Goal: Information Seeking & Learning: Check status

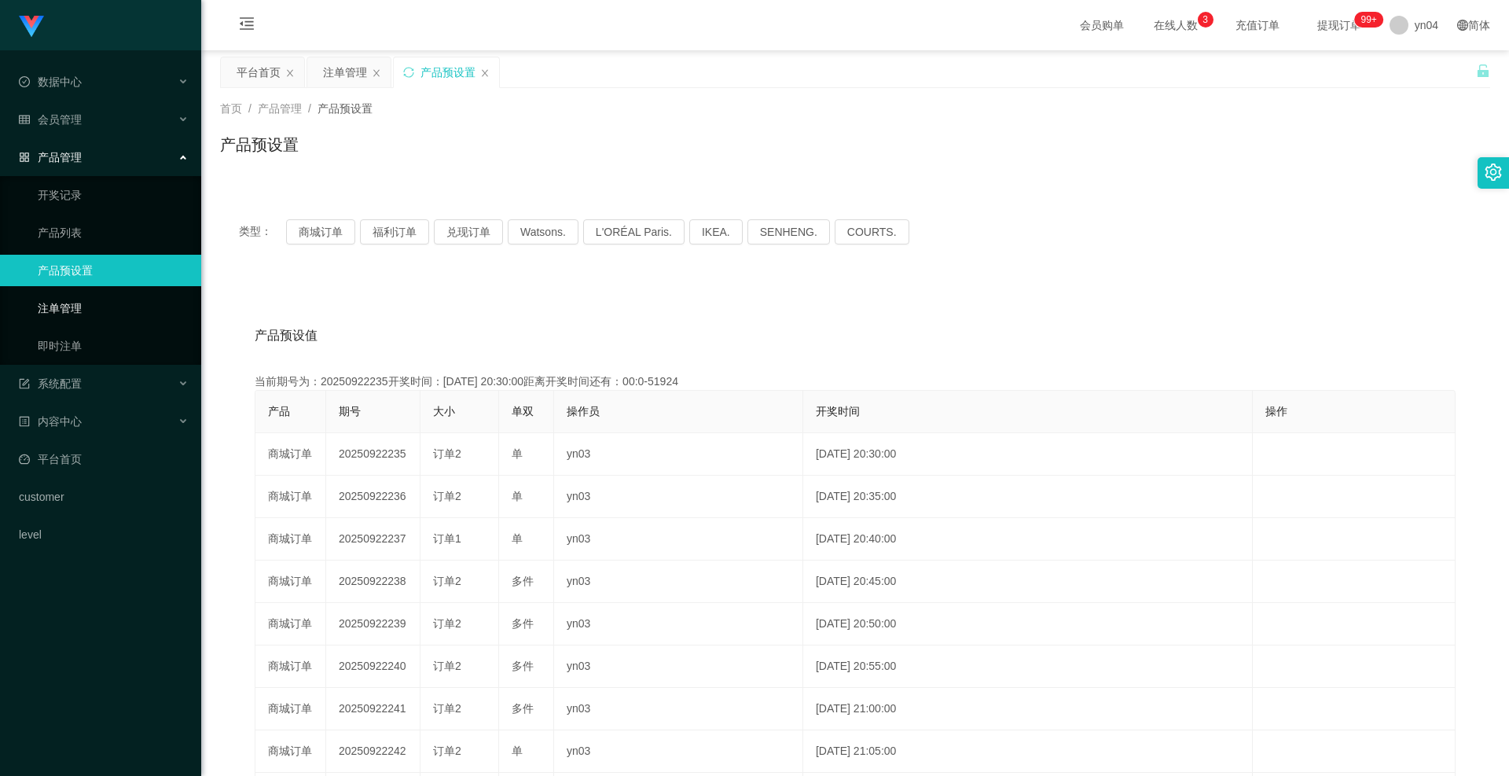
click at [73, 308] on link "注单管理" at bounding box center [113, 307] width 151 height 31
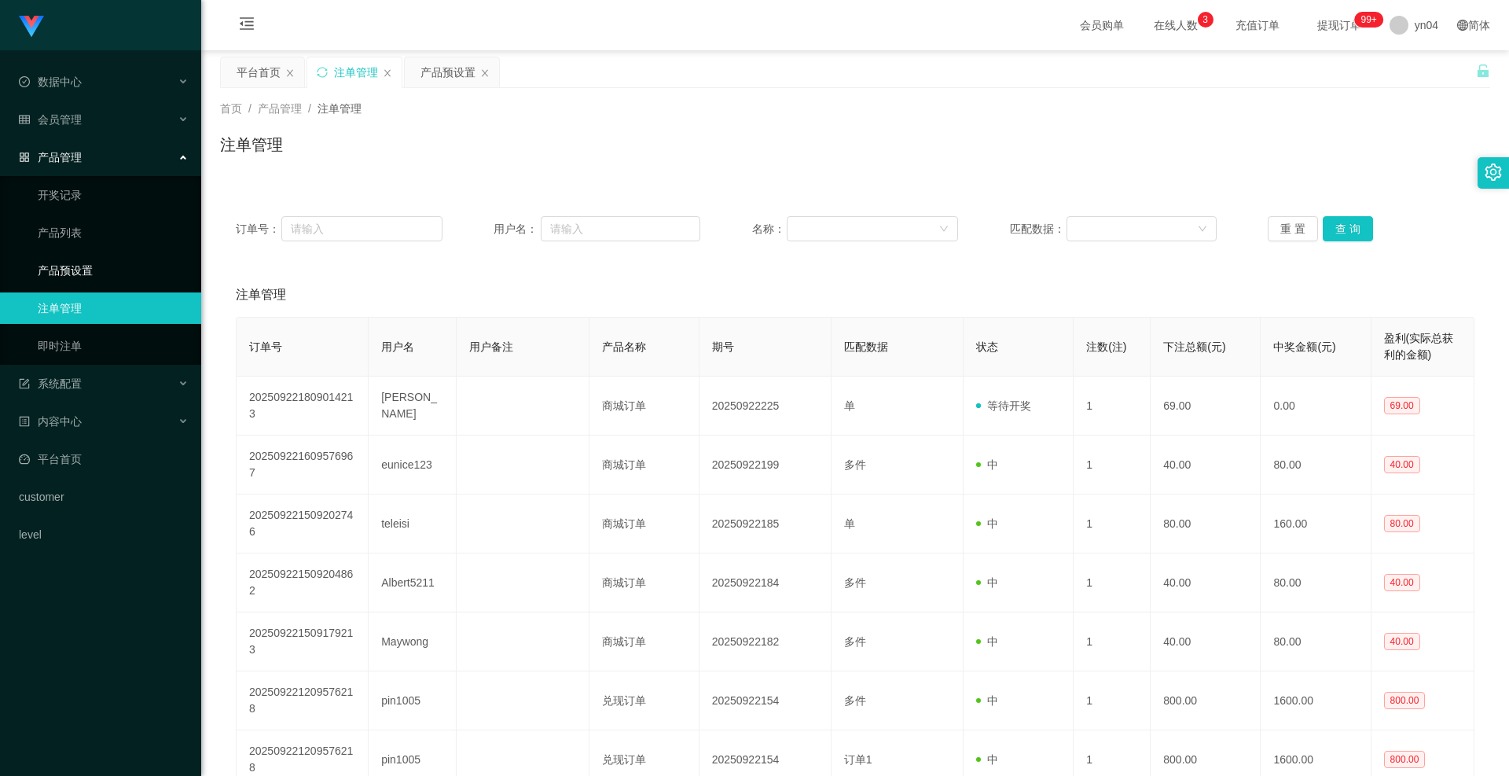
click at [79, 272] on link "产品预设置" at bounding box center [113, 270] width 151 height 31
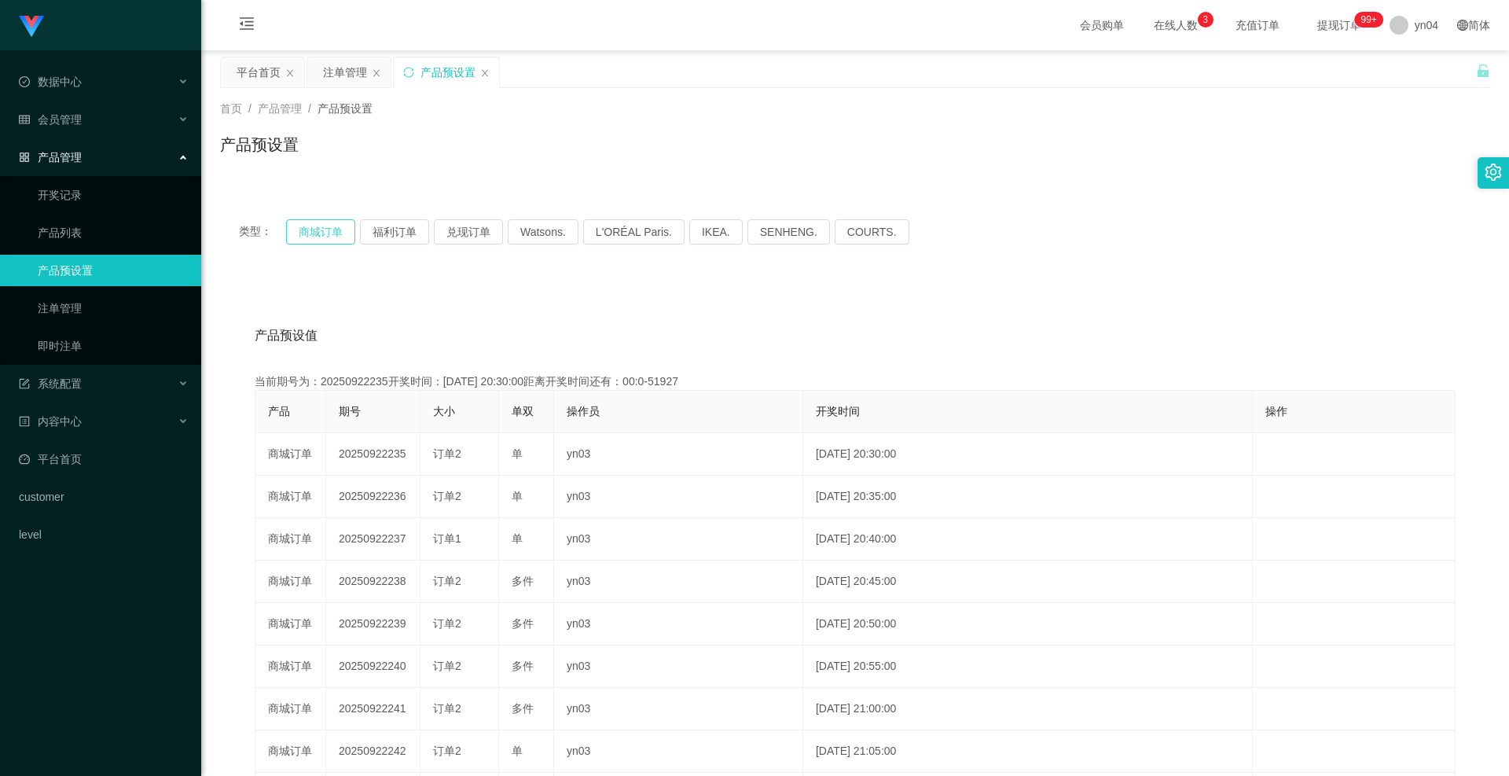
click at [314, 222] on button "商城订单" at bounding box center [320, 231] width 69 height 25
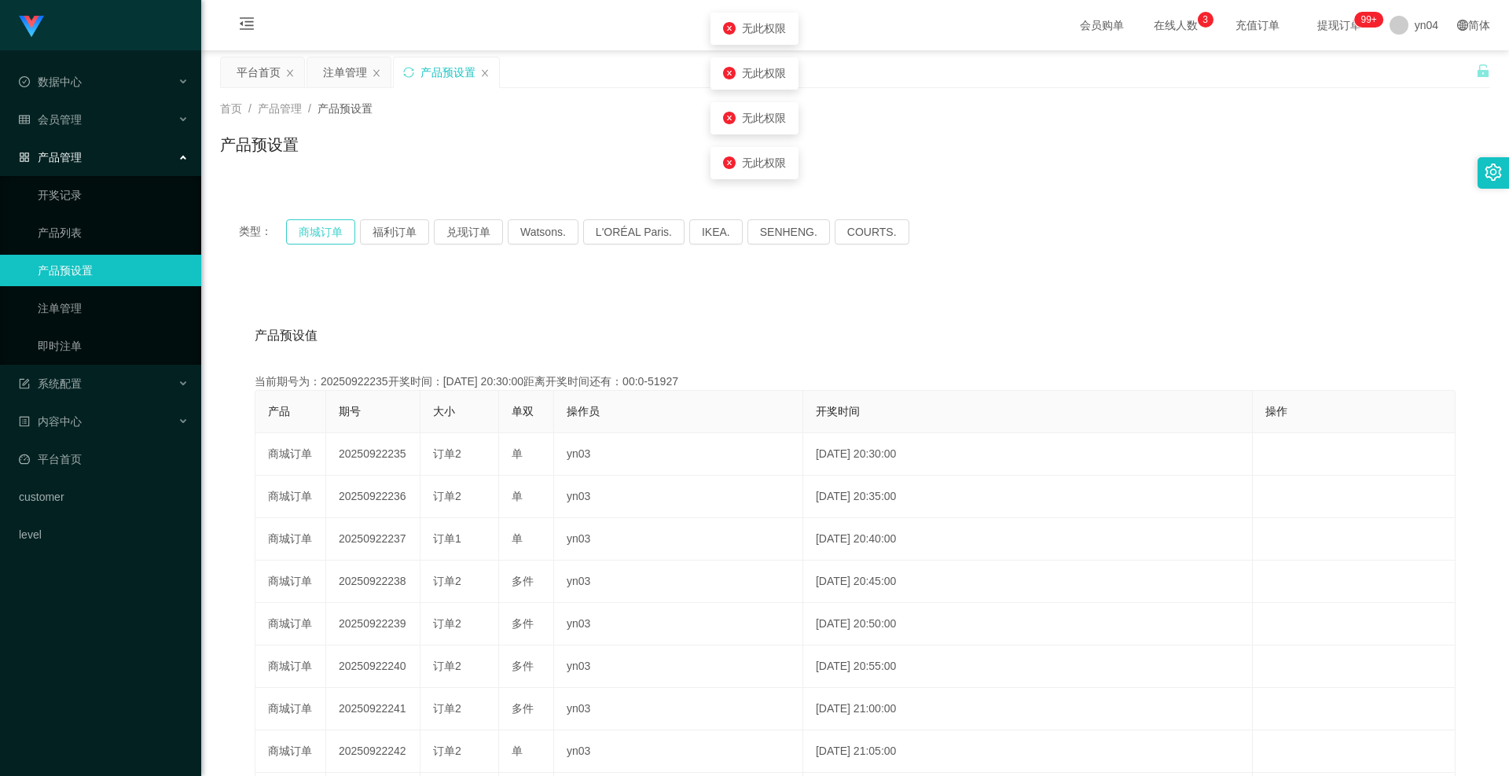
click at [314, 222] on button "商城订单" at bounding box center [320, 231] width 69 height 25
click at [1413, 68] on span "退出登录" at bounding box center [1415, 69] width 44 height 13
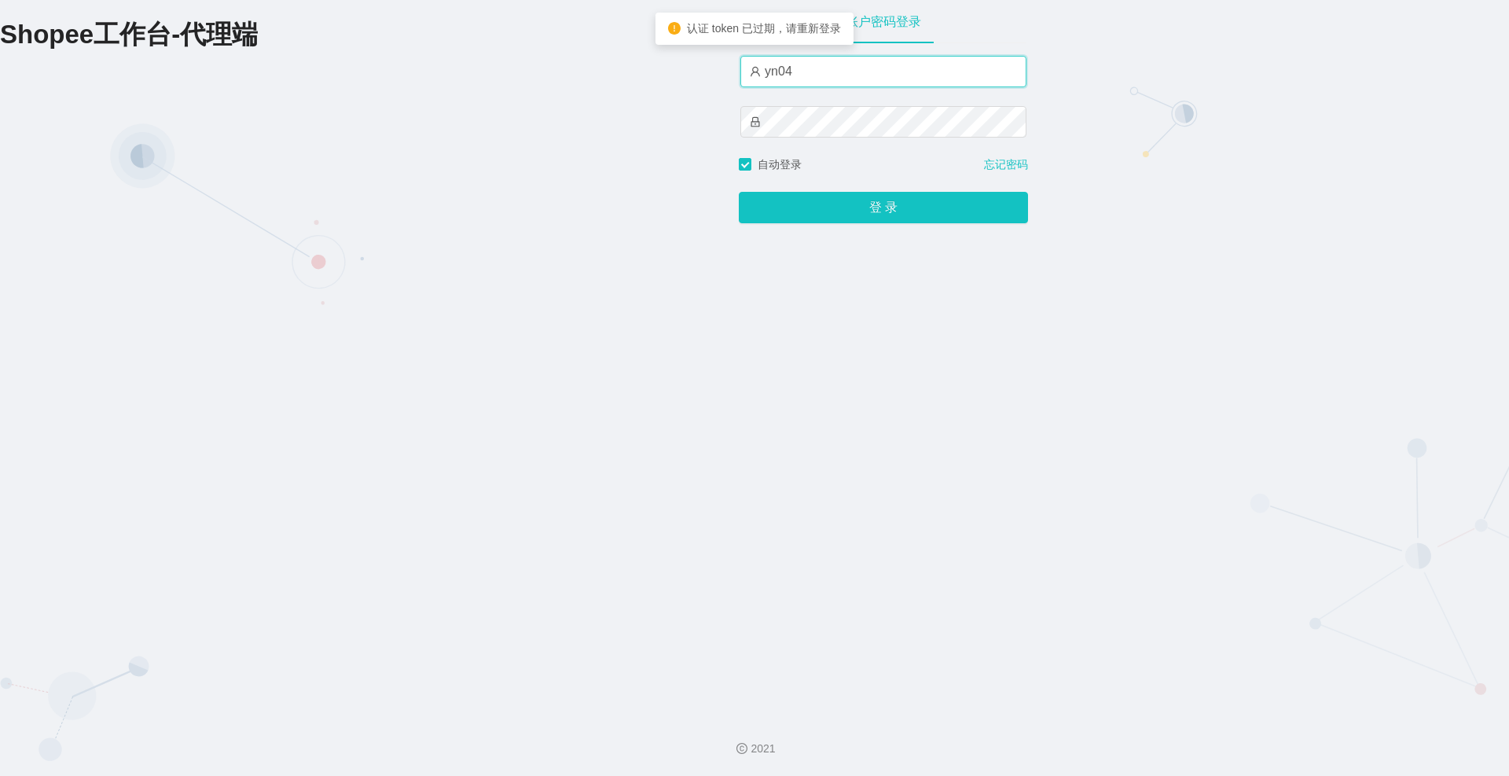
click at [827, 85] on input "yn04" at bounding box center [883, 71] width 286 height 31
type input "xjp808"
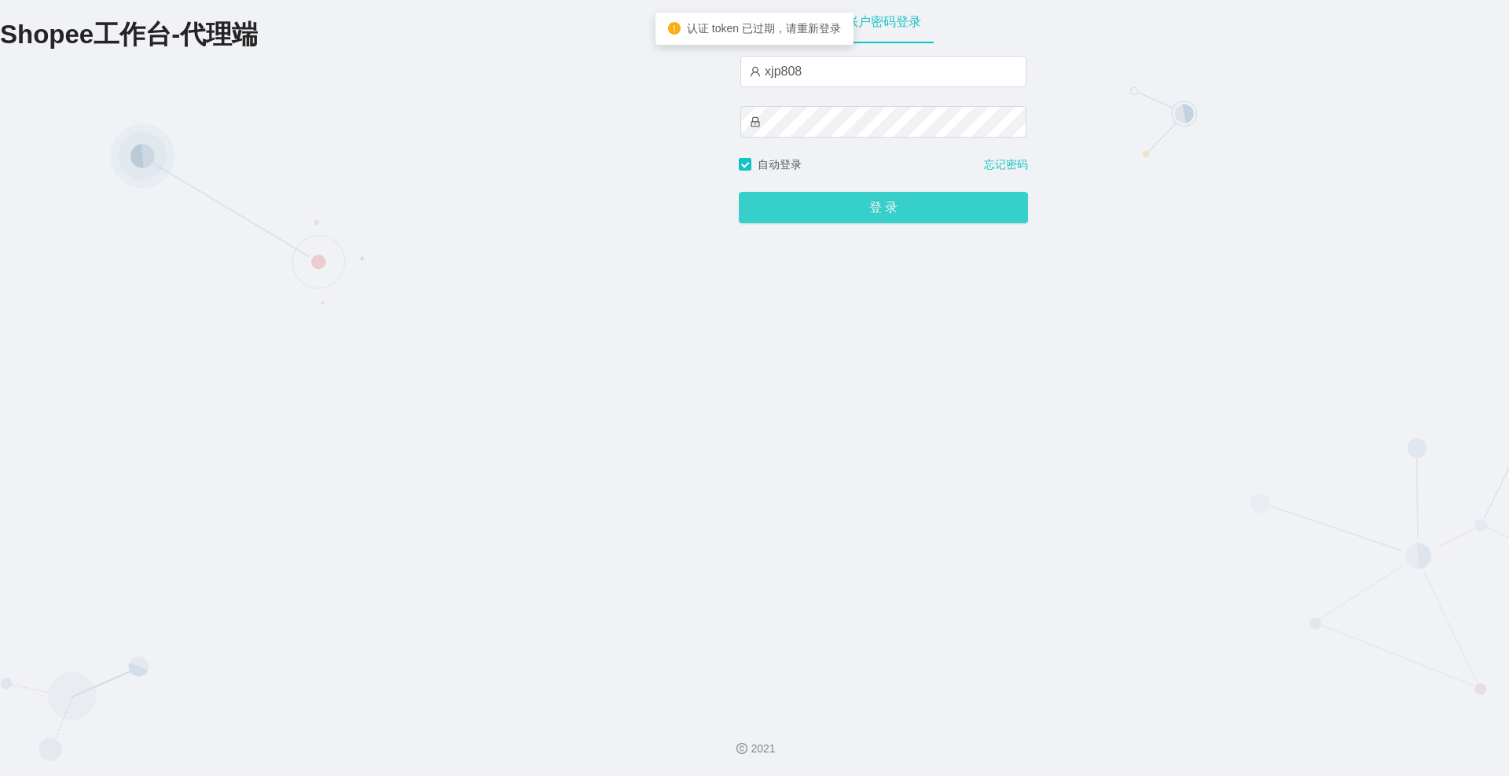
click at [835, 198] on button "登 录" at bounding box center [883, 207] width 289 height 31
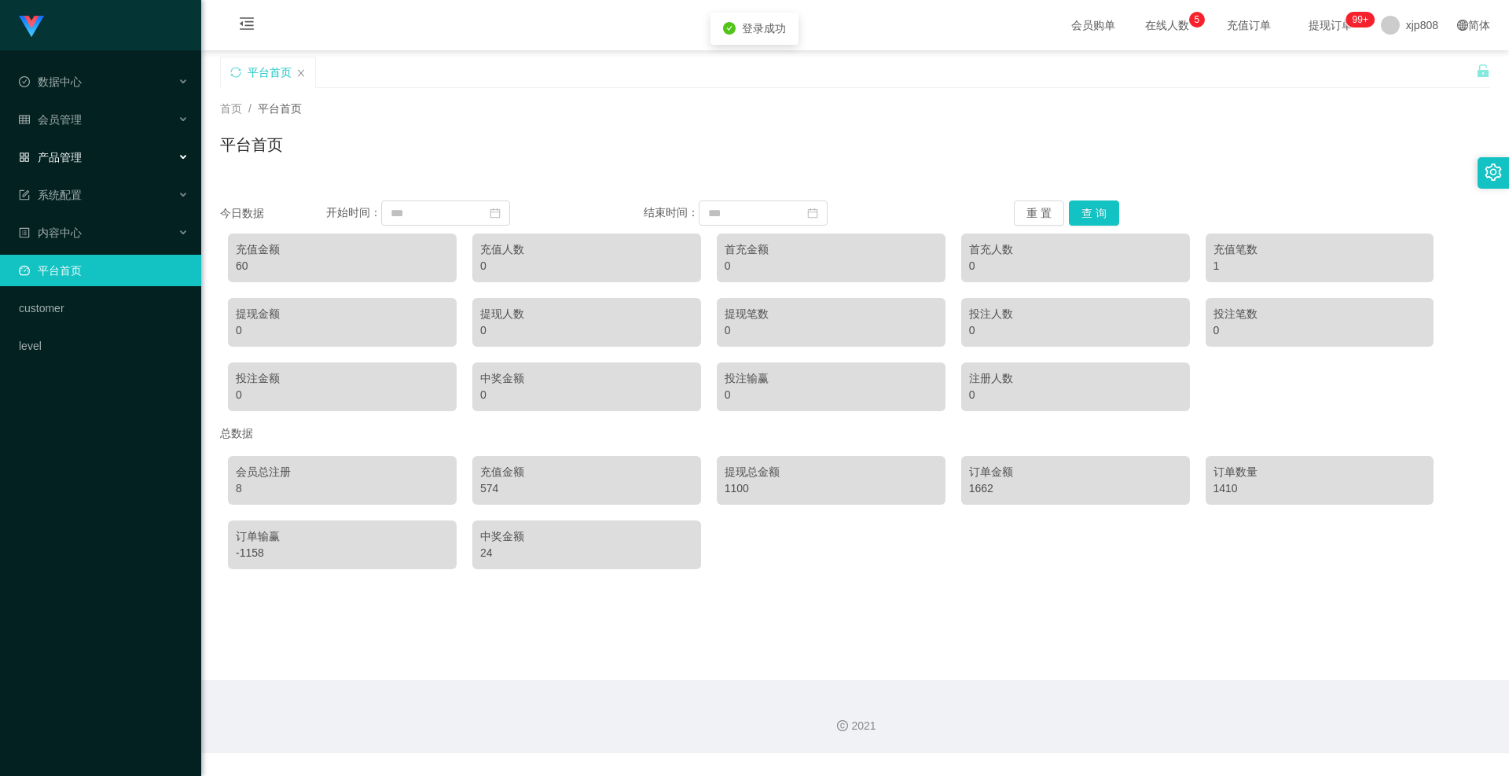
click at [73, 159] on span "产品管理" at bounding box center [50, 157] width 63 height 13
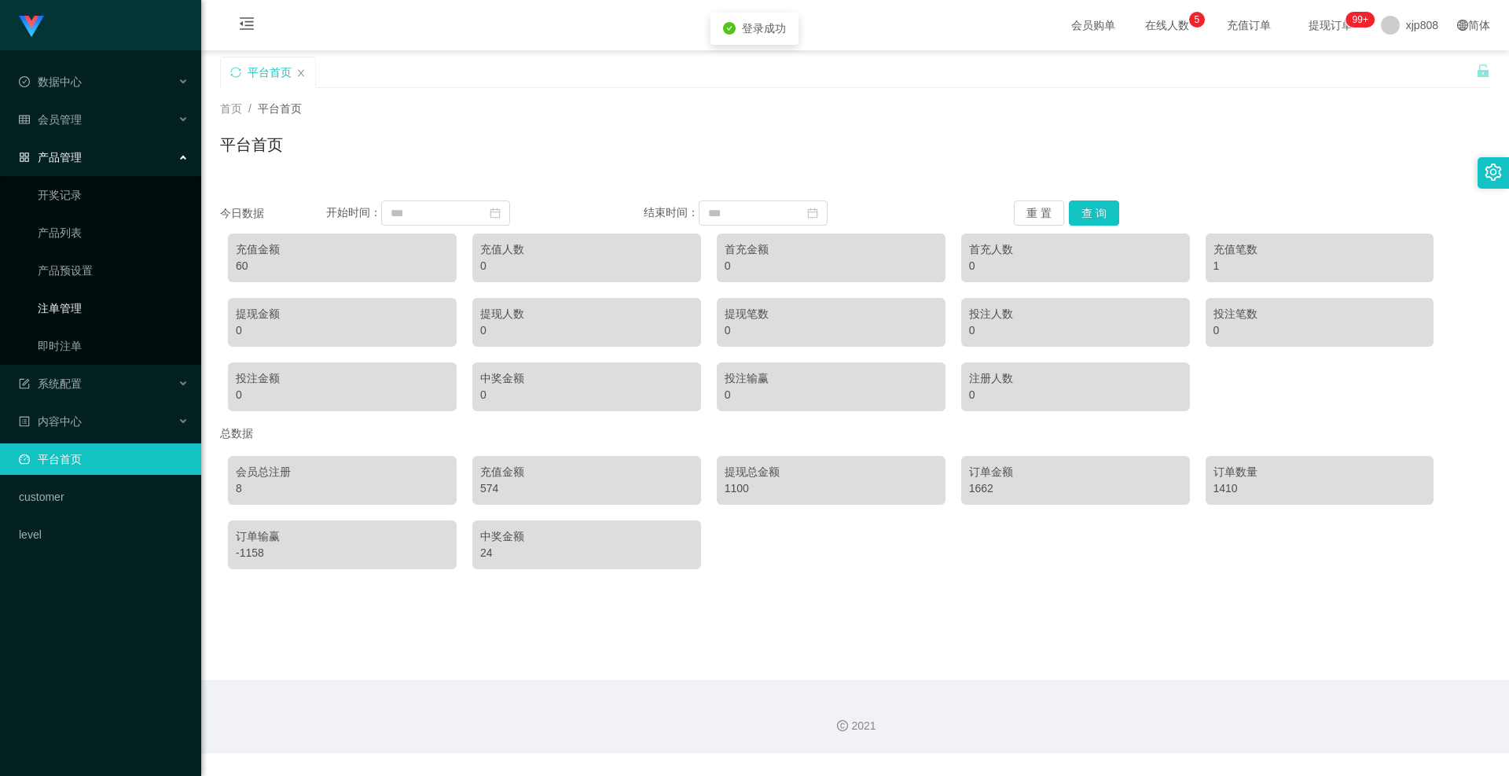
click at [71, 318] on link "注单管理" at bounding box center [113, 307] width 151 height 31
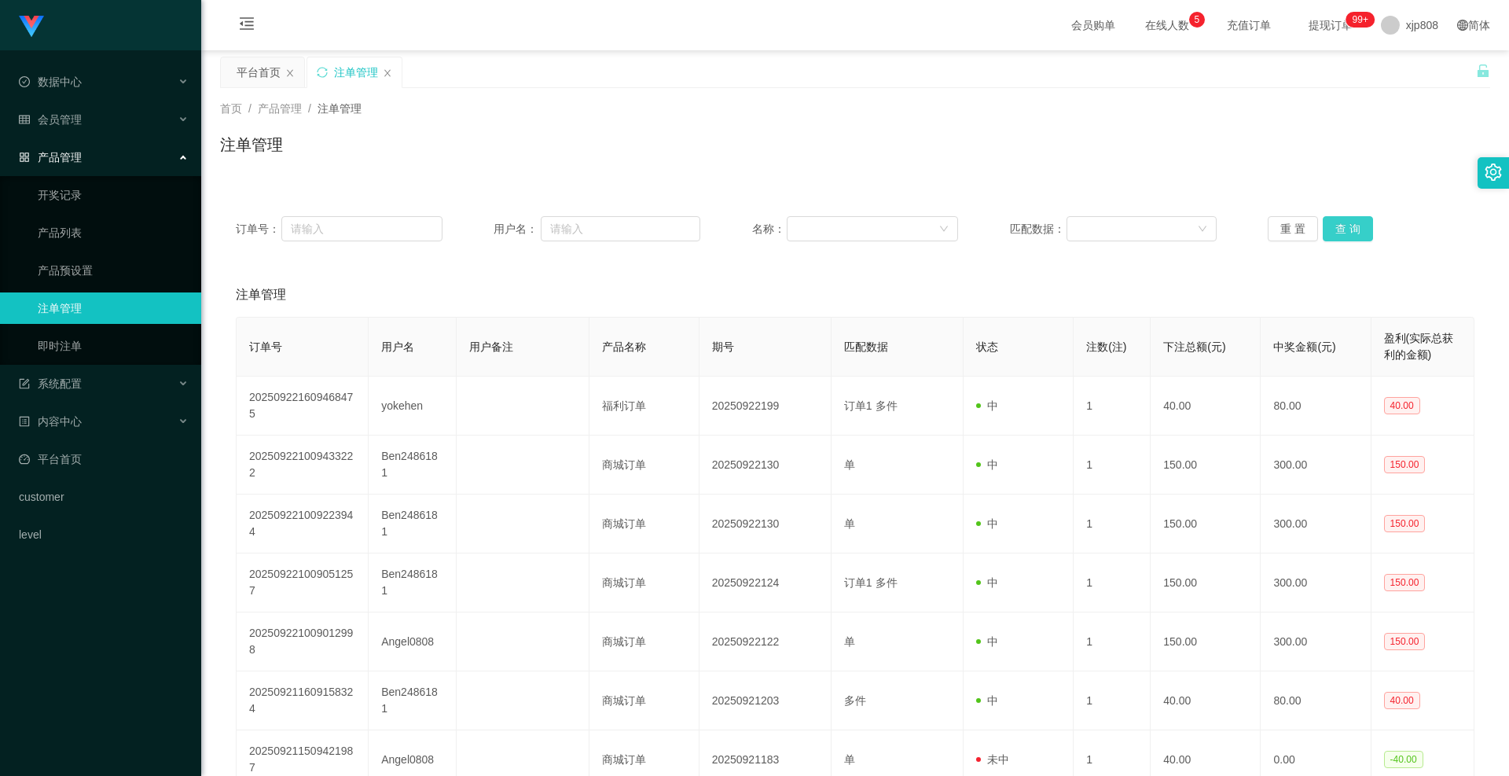
click at [1338, 218] on button "查 询" at bounding box center [1348, 228] width 50 height 25
click at [1338, 218] on div "重 置 查 询" at bounding box center [1371, 228] width 207 height 25
click at [1338, 218] on button "查 询" at bounding box center [1348, 228] width 50 height 25
click at [1338, 218] on div "重 置 查 询" at bounding box center [1371, 228] width 207 height 25
click at [1349, 218] on button "查 询" at bounding box center [1348, 228] width 50 height 25
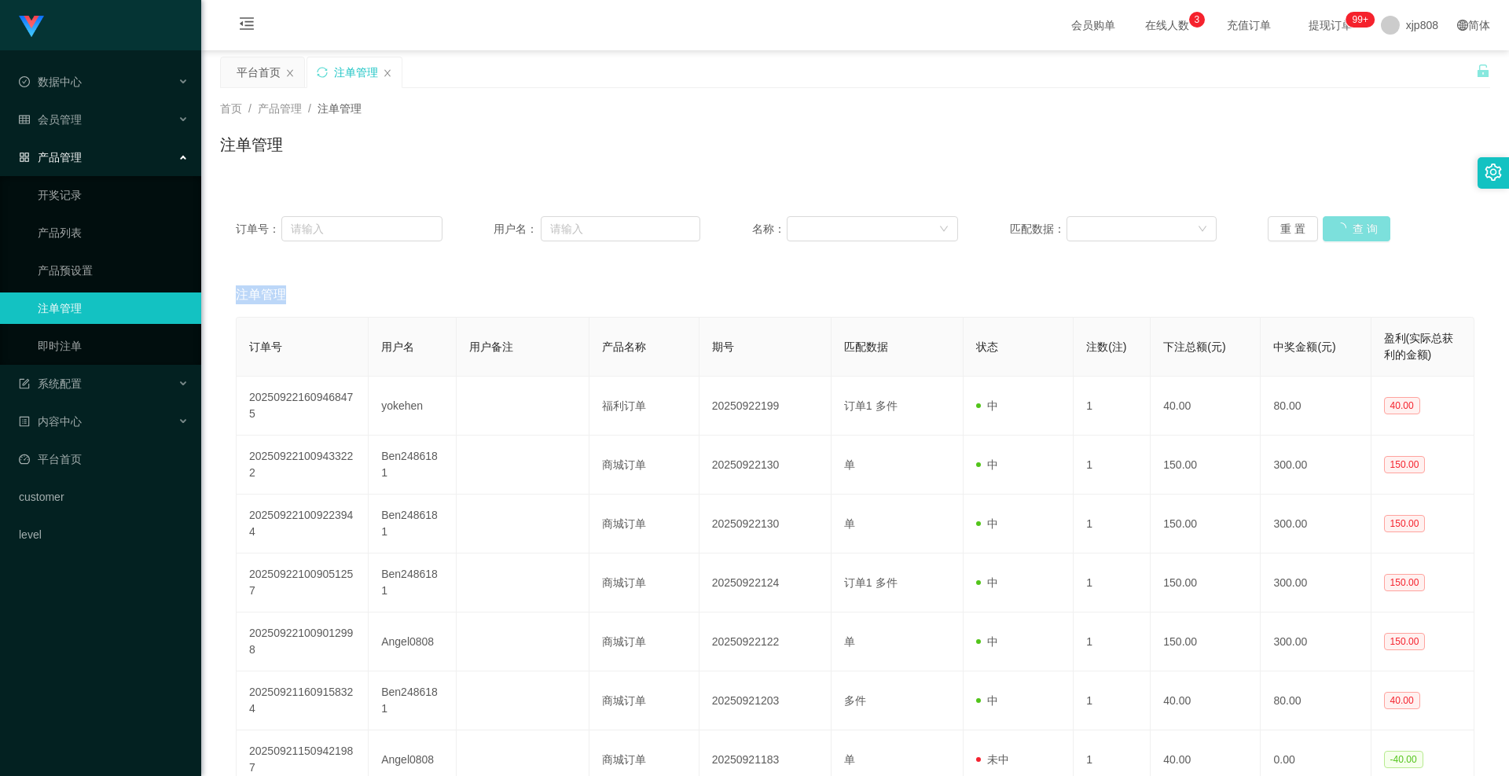
click at [1349, 218] on div "重 置 查 询" at bounding box center [1371, 228] width 207 height 25
click at [1349, 218] on button "查 询" at bounding box center [1348, 228] width 50 height 25
click at [1349, 218] on div "重 置 查 询" at bounding box center [1371, 228] width 207 height 25
click at [1349, 218] on button "查 询" at bounding box center [1348, 228] width 50 height 25
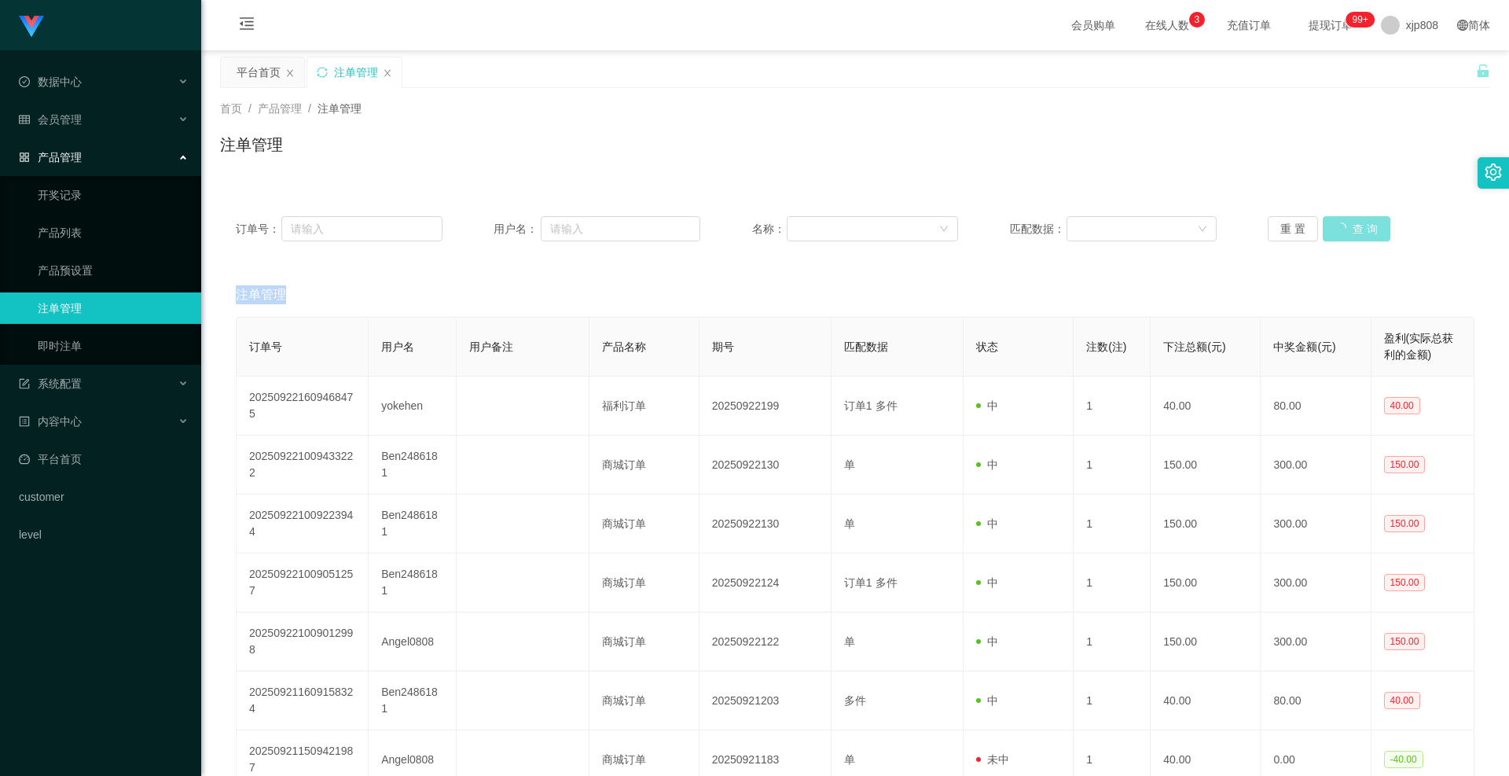
click at [1349, 218] on div "重 置 查 询" at bounding box center [1371, 228] width 207 height 25
click at [1349, 218] on button "查 询" at bounding box center [1357, 228] width 68 height 25
click at [1349, 218] on div "重 置 查 询" at bounding box center [1371, 228] width 207 height 25
click at [1342, 226] on button "查 询" at bounding box center [1348, 228] width 50 height 25
click at [1342, 226] on div "重 置 查 询" at bounding box center [1371, 228] width 207 height 25
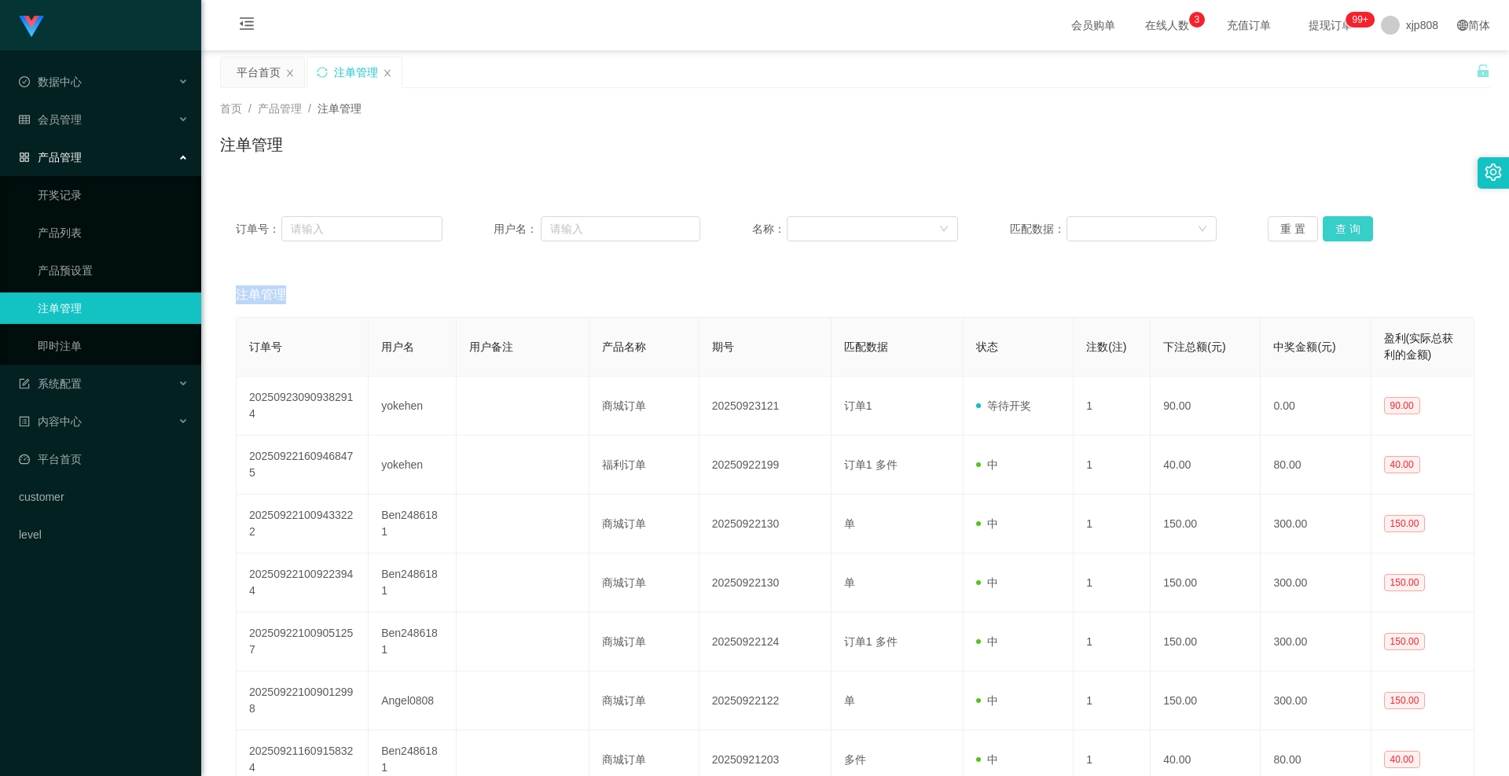
click at [1342, 226] on button "查 询" at bounding box center [1348, 228] width 50 height 25
click at [1342, 226] on div "重 置 查 询" at bounding box center [1371, 228] width 207 height 25
click at [91, 274] on link "产品预设置" at bounding box center [113, 270] width 151 height 31
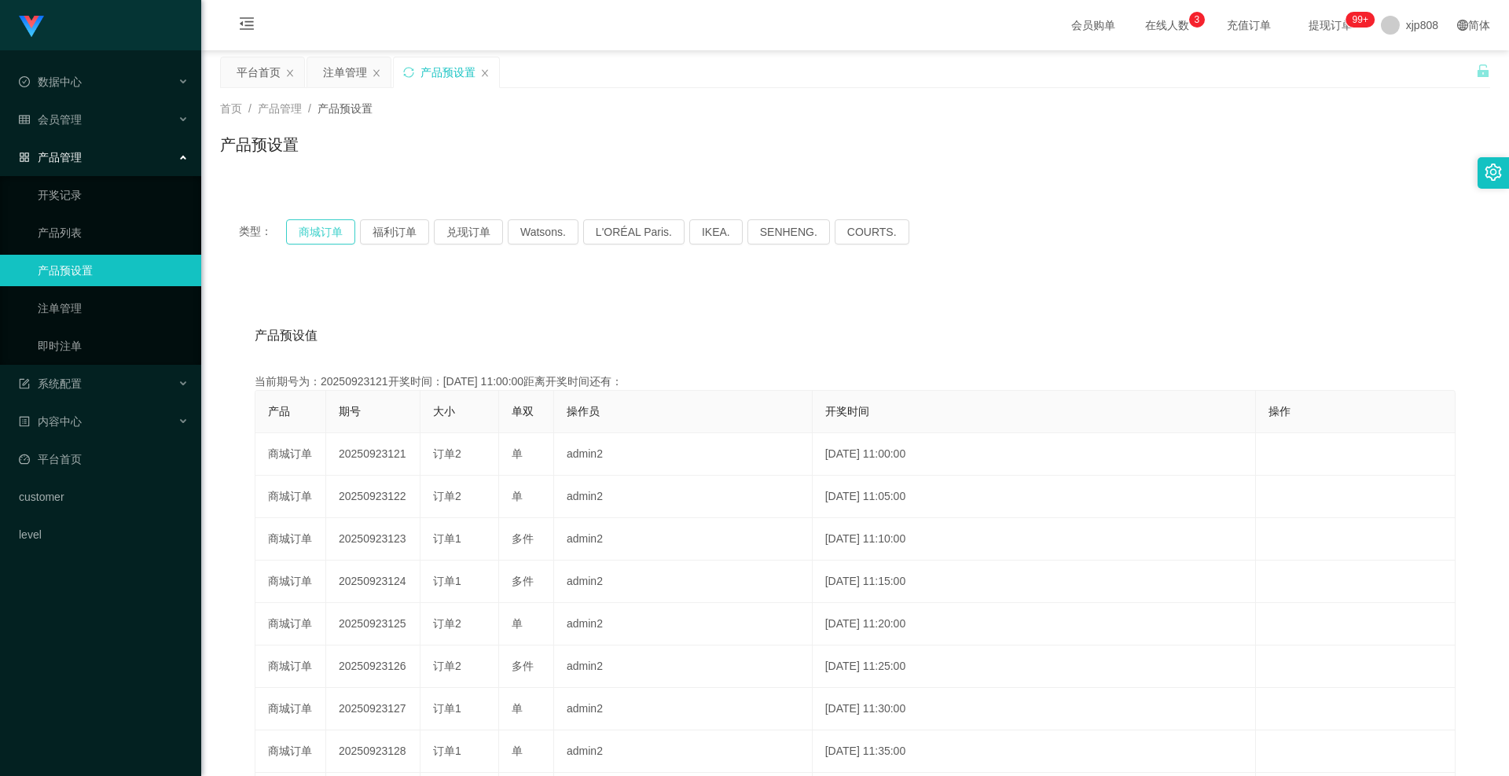
click at [329, 231] on button "商城订单" at bounding box center [320, 231] width 69 height 25
click at [116, 321] on link "注单管理" at bounding box center [113, 307] width 151 height 31
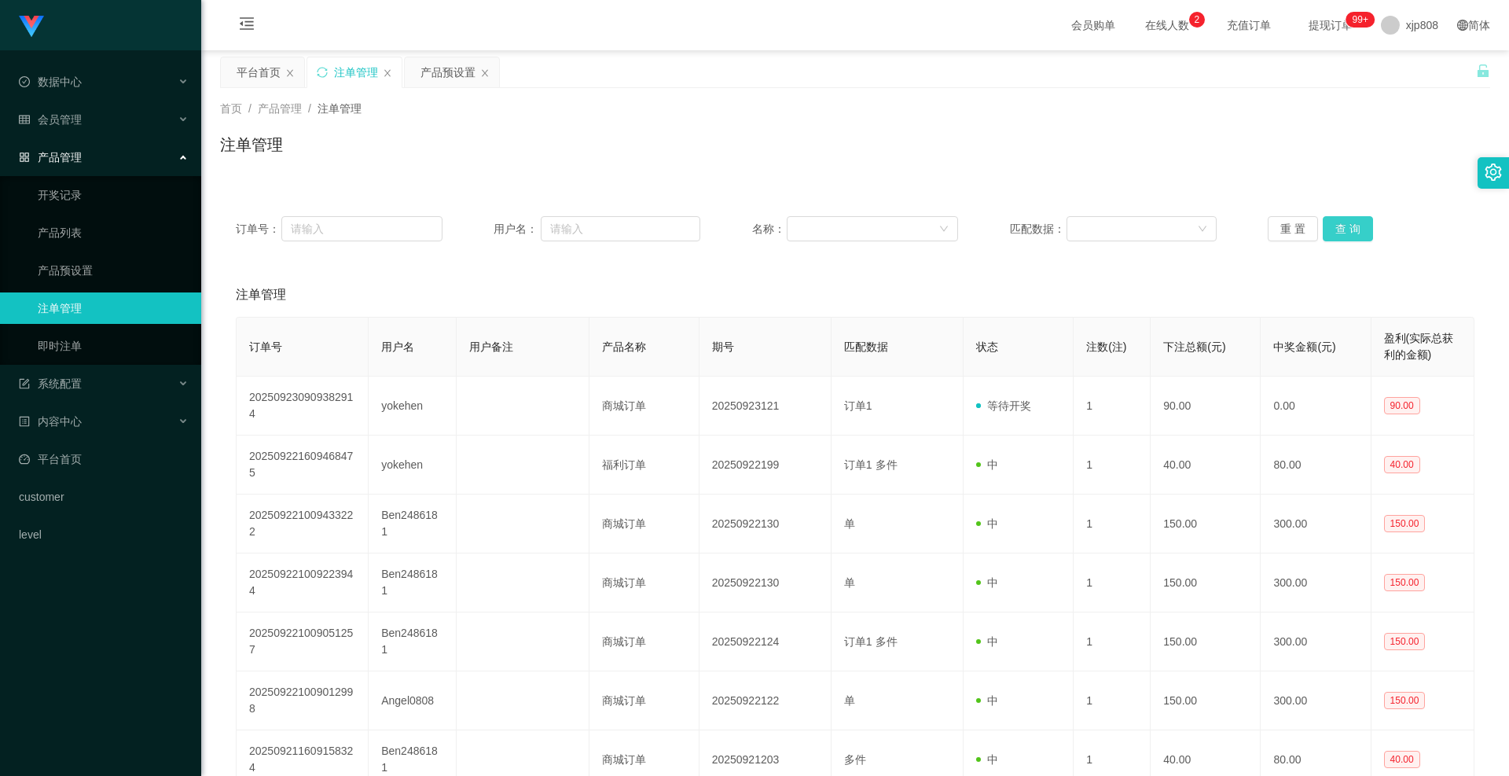
click at [1337, 233] on button "查 询" at bounding box center [1348, 228] width 50 height 25
click at [1337, 233] on div "重 置 查 询" at bounding box center [1371, 228] width 207 height 25
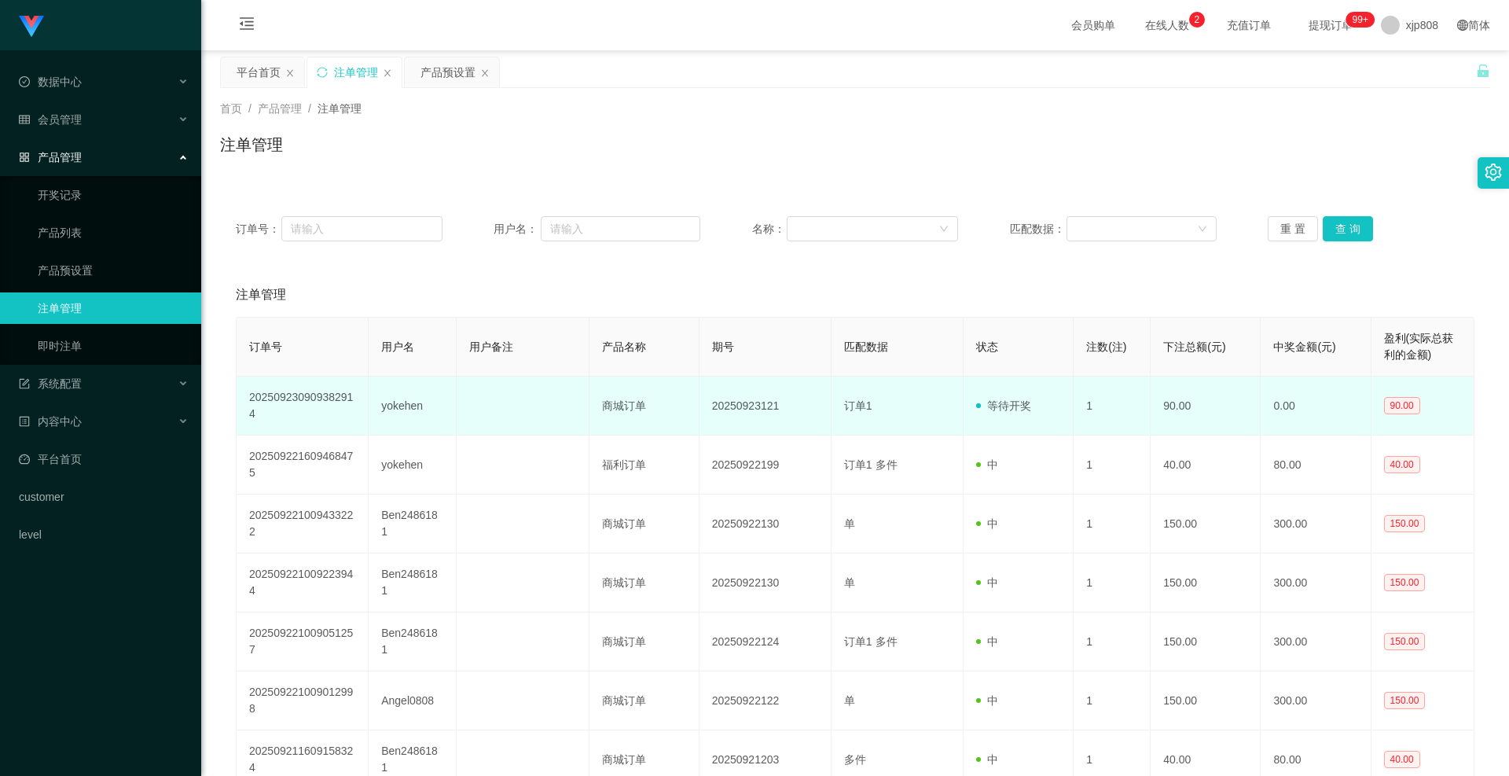
click at [404, 410] on td "yokehen" at bounding box center [413, 405] width 88 height 59
copy td "yokehen"
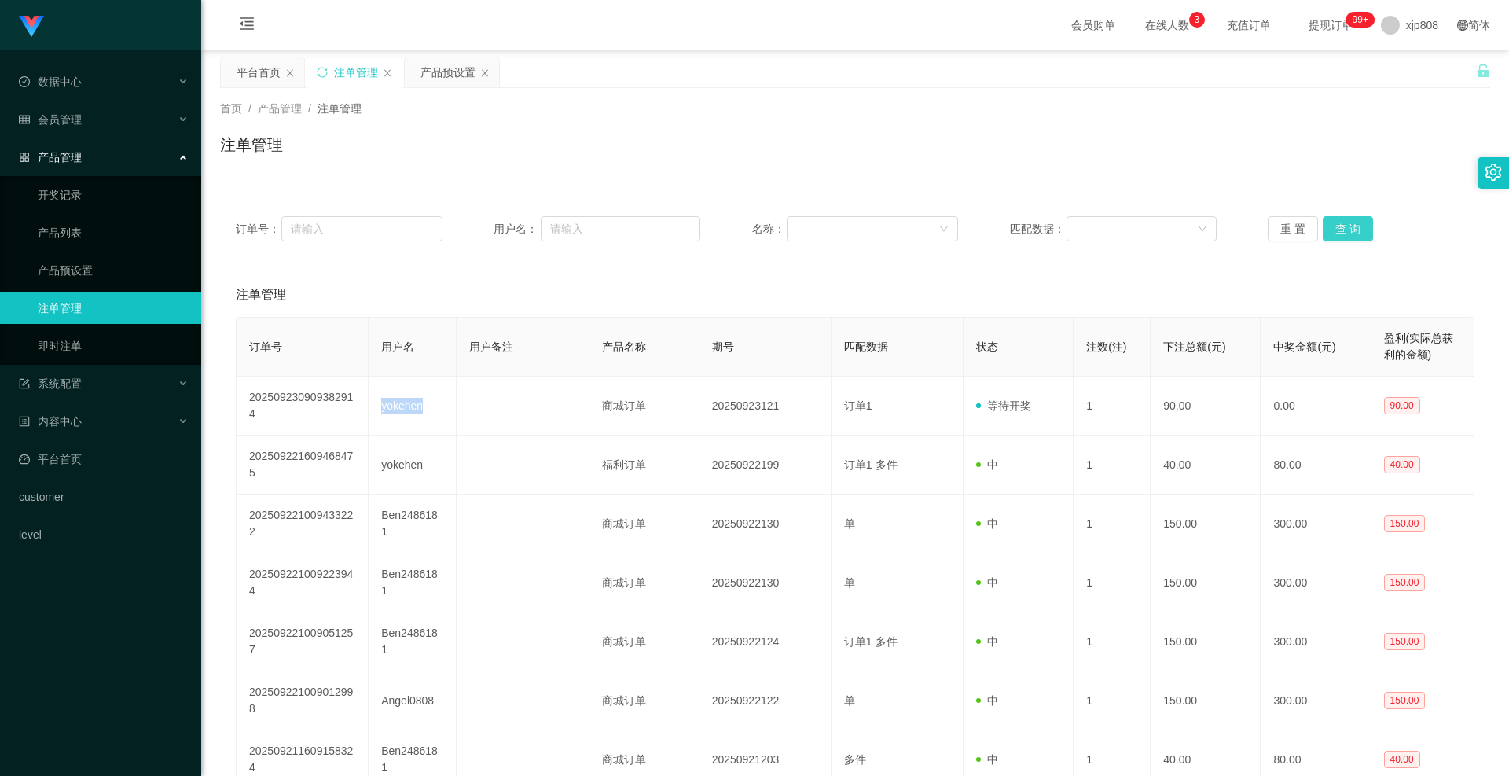
click at [1346, 222] on button "查 询" at bounding box center [1348, 228] width 50 height 25
click at [1346, 222] on div "重 置 查 询" at bounding box center [1371, 228] width 207 height 25
click at [1346, 222] on button "查 询" at bounding box center [1348, 228] width 50 height 25
click at [1346, 222] on div "重 置 查 询" at bounding box center [1371, 228] width 207 height 25
click at [1346, 222] on button "查 询" at bounding box center [1348, 228] width 50 height 25
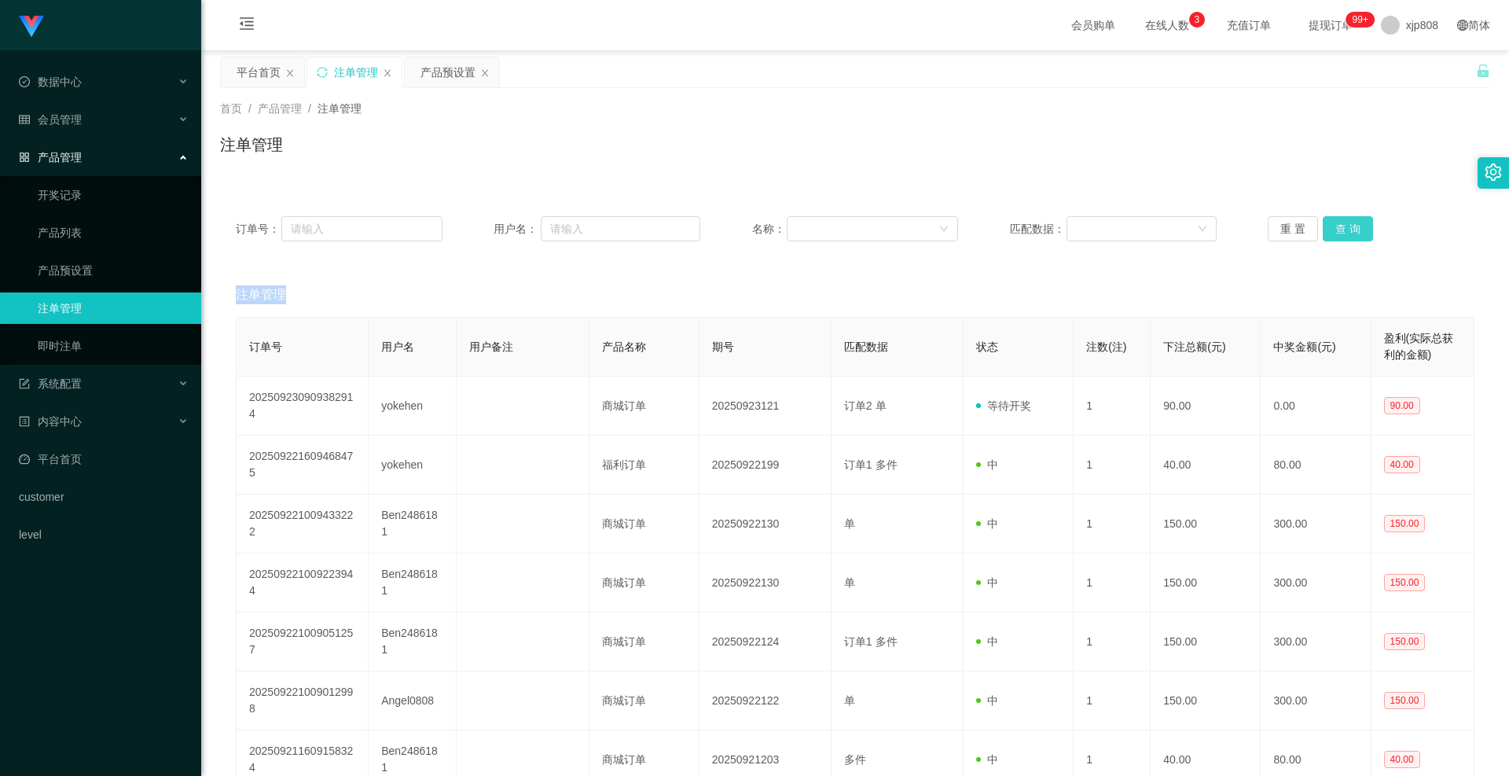
click at [1356, 234] on button "查 询" at bounding box center [1348, 228] width 50 height 25
click at [1356, 234] on div "重 置 查 询" at bounding box center [1371, 228] width 207 height 25
click at [1356, 234] on button "查 询" at bounding box center [1348, 228] width 50 height 25
click at [1356, 234] on div "重 置 查 询" at bounding box center [1371, 228] width 207 height 25
click at [1356, 234] on button "查 询" at bounding box center [1348, 228] width 50 height 25
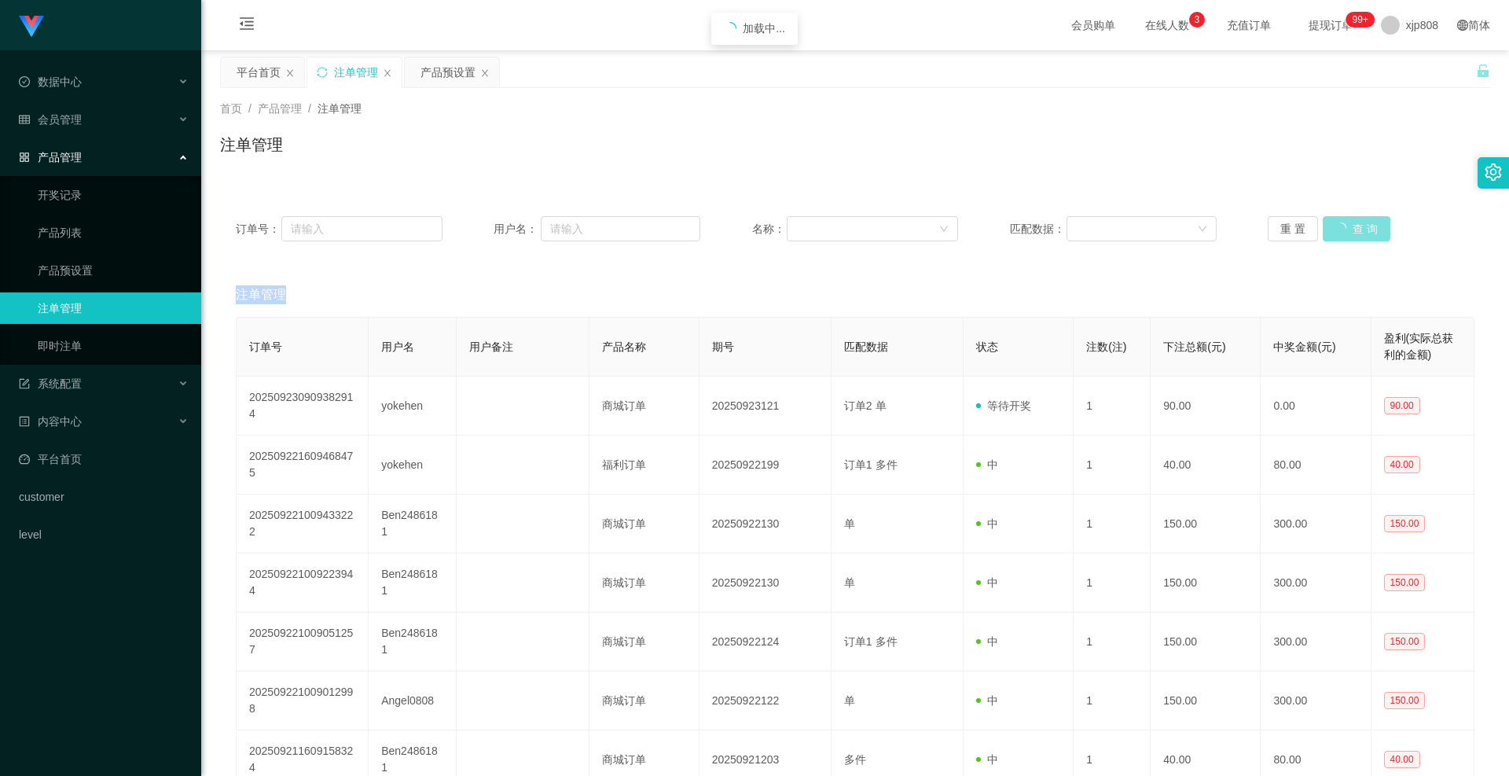
click at [1356, 234] on button "查 询" at bounding box center [1357, 228] width 68 height 25
click at [1356, 234] on div "重 置 查 询" at bounding box center [1371, 228] width 207 height 25
click at [1356, 234] on button "查 询" at bounding box center [1348, 228] width 50 height 25
click at [1356, 234] on button "查 询" at bounding box center [1357, 228] width 68 height 25
click at [1356, 234] on div "重 置 查 询" at bounding box center [1371, 228] width 207 height 25
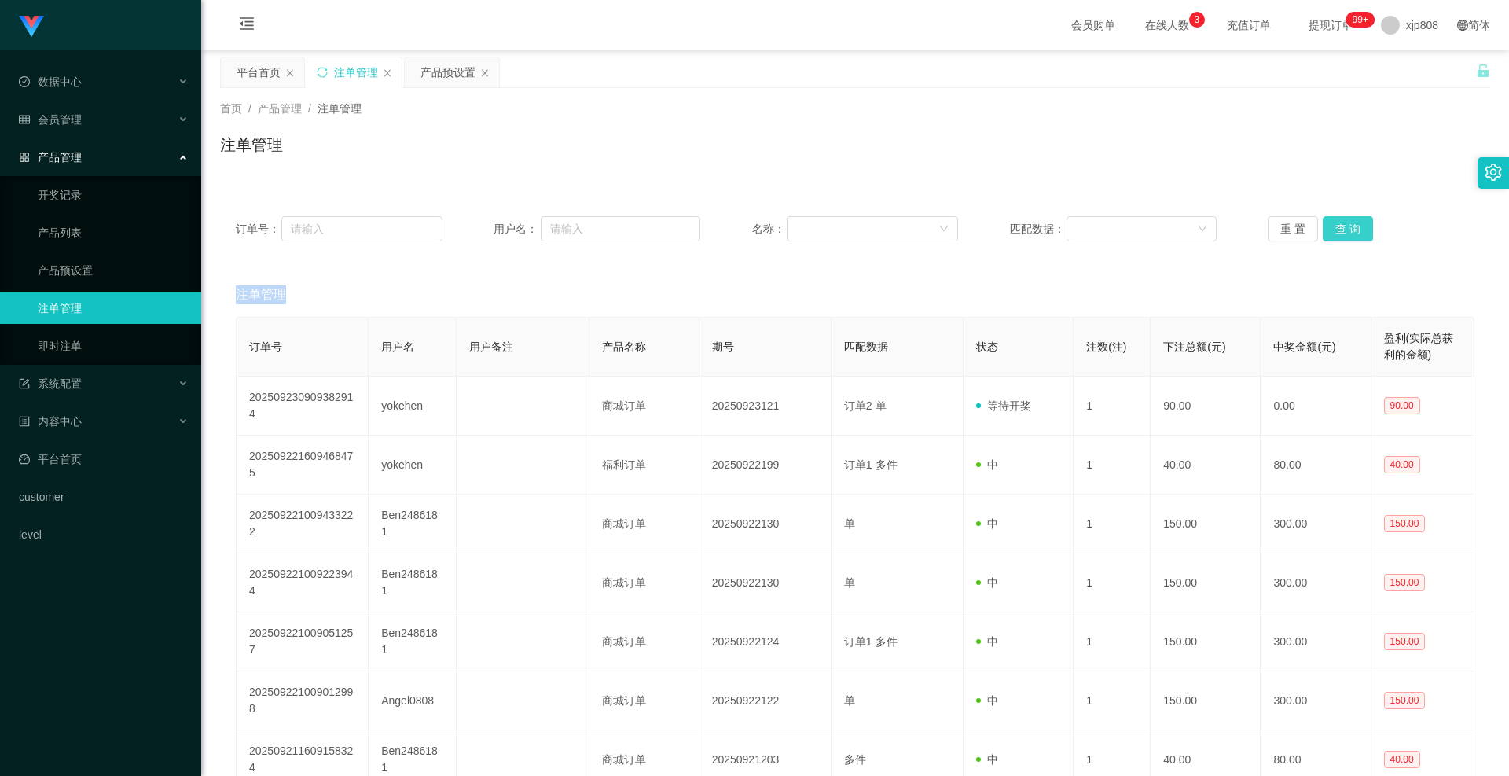
click at [1356, 234] on button "查 询" at bounding box center [1348, 228] width 50 height 25
click at [1338, 226] on button "查 询" at bounding box center [1348, 228] width 50 height 25
click at [1338, 226] on div "重 置 查 询" at bounding box center [1371, 228] width 207 height 25
click at [1338, 226] on button "查 询" at bounding box center [1348, 228] width 50 height 25
click at [1338, 226] on div "重 置 查 询" at bounding box center [1371, 228] width 207 height 25
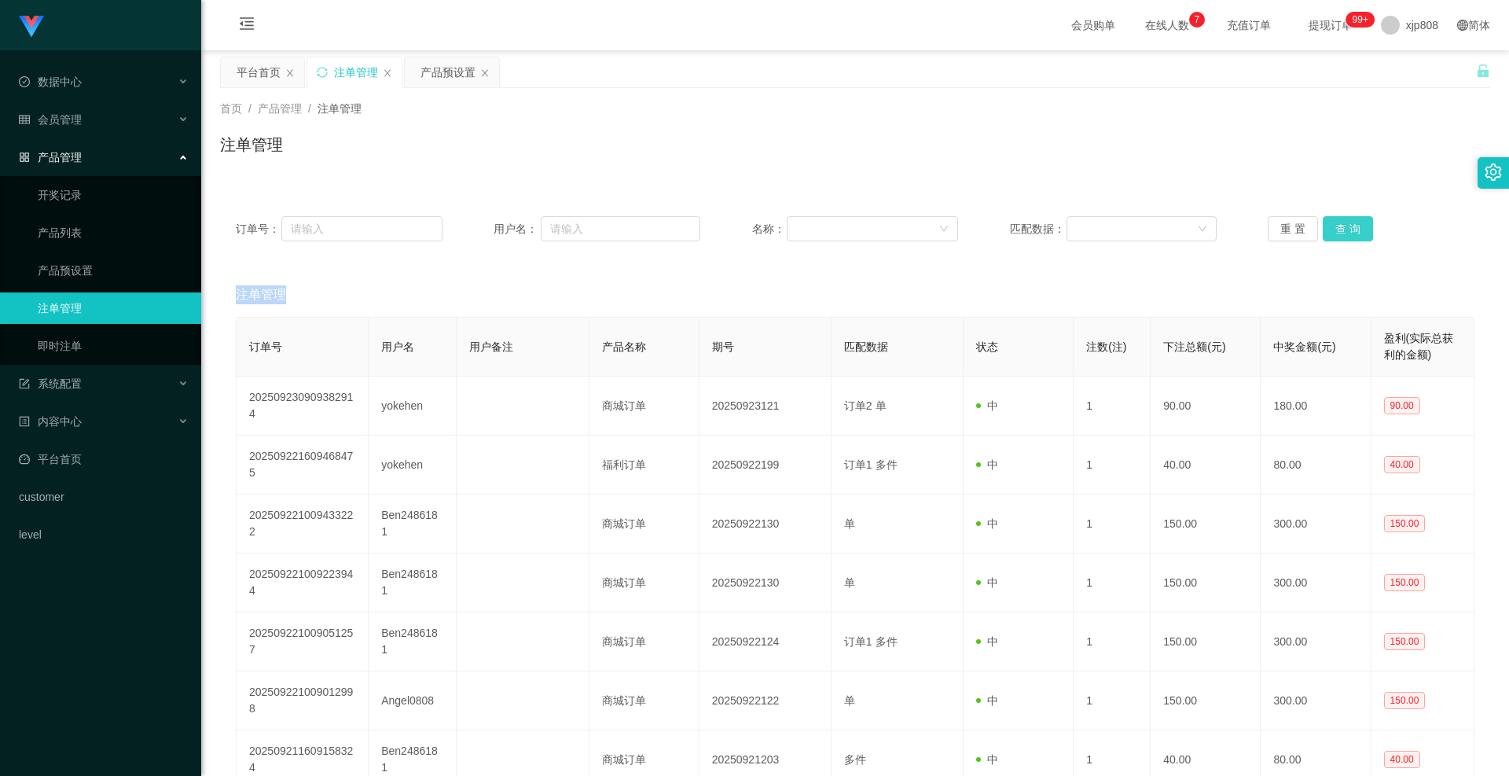
click at [1353, 222] on button "查 询" at bounding box center [1348, 228] width 50 height 25
click at [1353, 222] on div "重 置 查 询" at bounding box center [1371, 228] width 207 height 25
click at [1353, 222] on button "查 询" at bounding box center [1348, 228] width 50 height 25
click at [1353, 222] on div "重 置 查 询" at bounding box center [1371, 228] width 207 height 25
click at [1353, 222] on button "查 询" at bounding box center [1348, 228] width 50 height 25
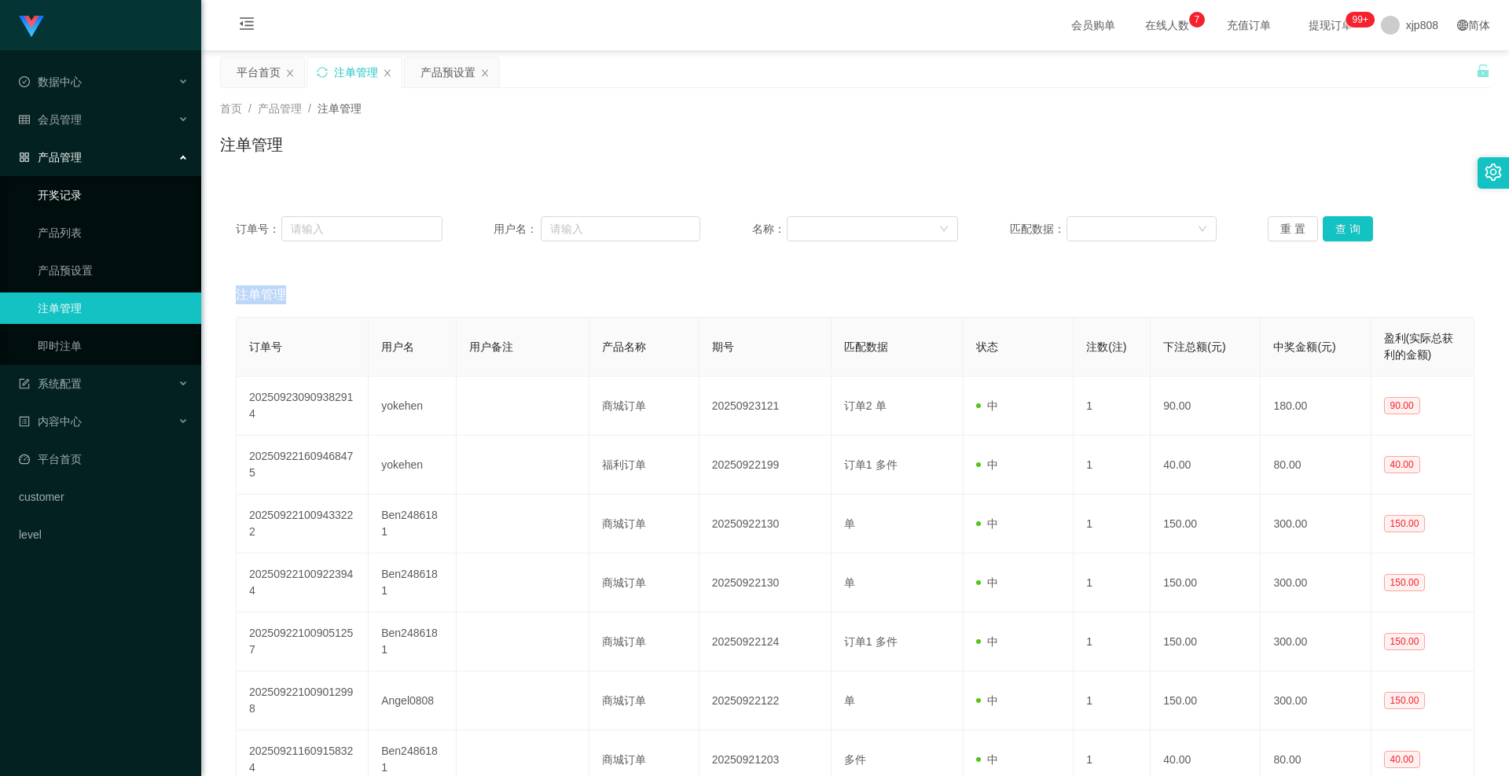
click at [78, 188] on link "开奖记录" at bounding box center [113, 194] width 151 height 31
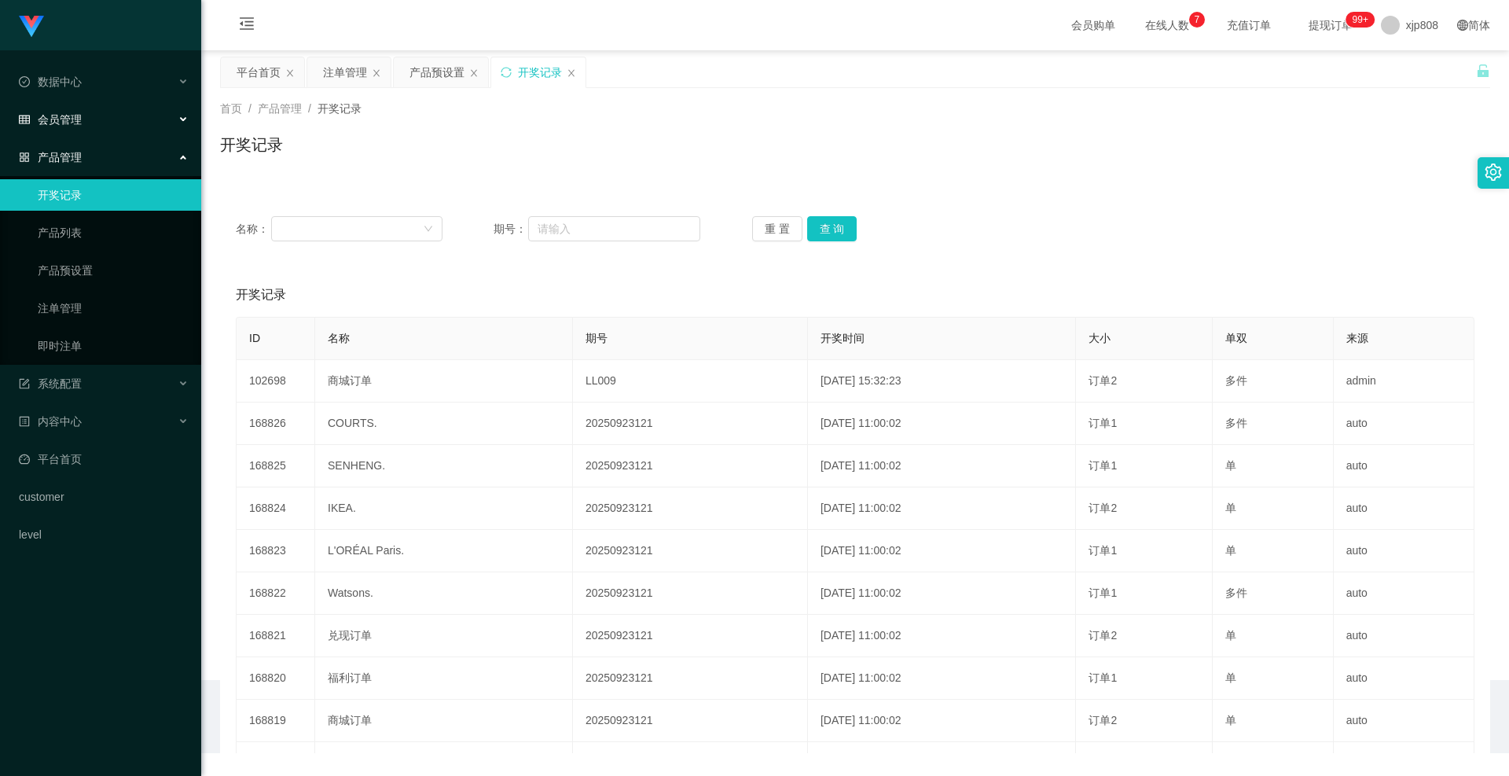
click at [74, 131] on div "会员管理" at bounding box center [100, 119] width 201 height 31
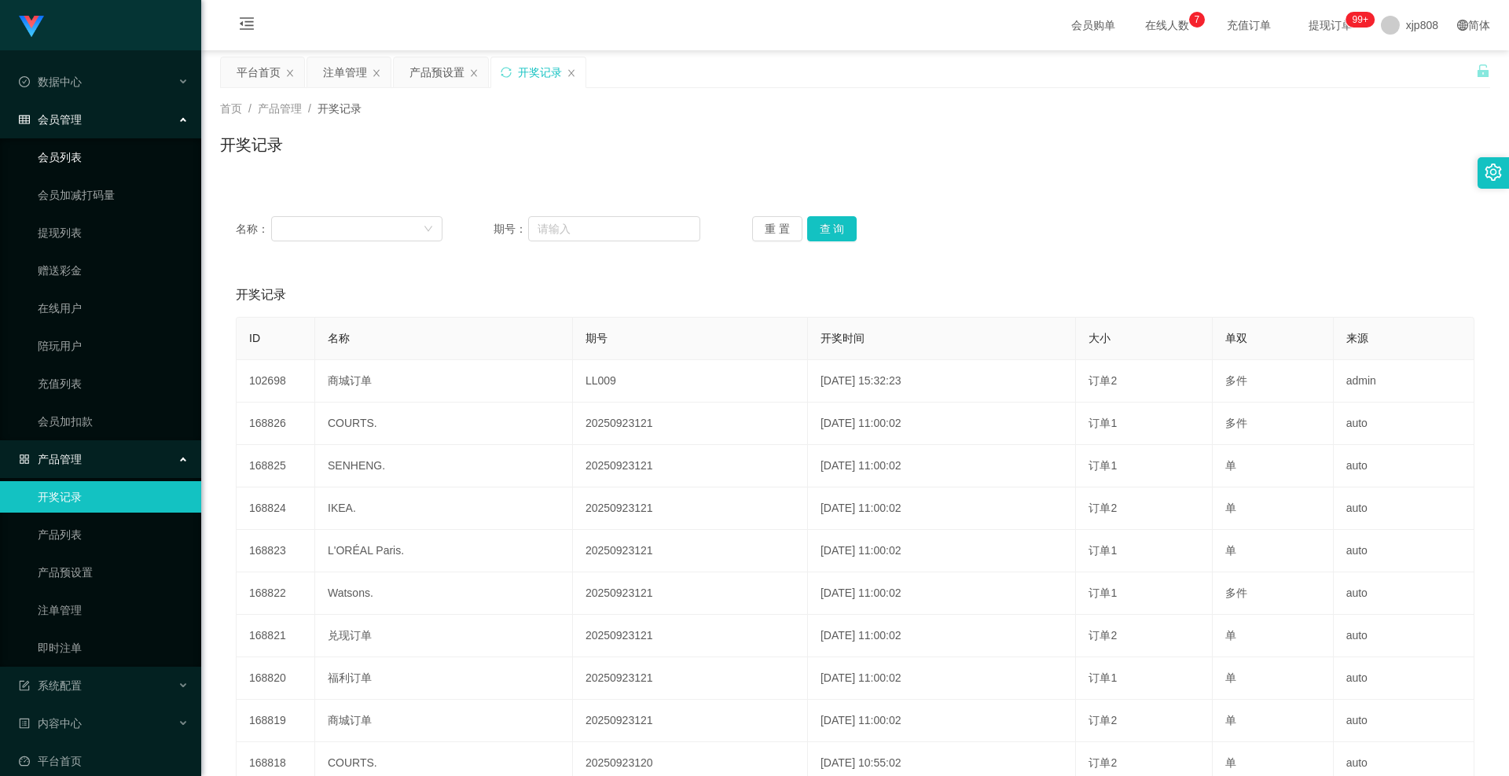
click at [76, 151] on link "会员列表" at bounding box center [113, 156] width 151 height 31
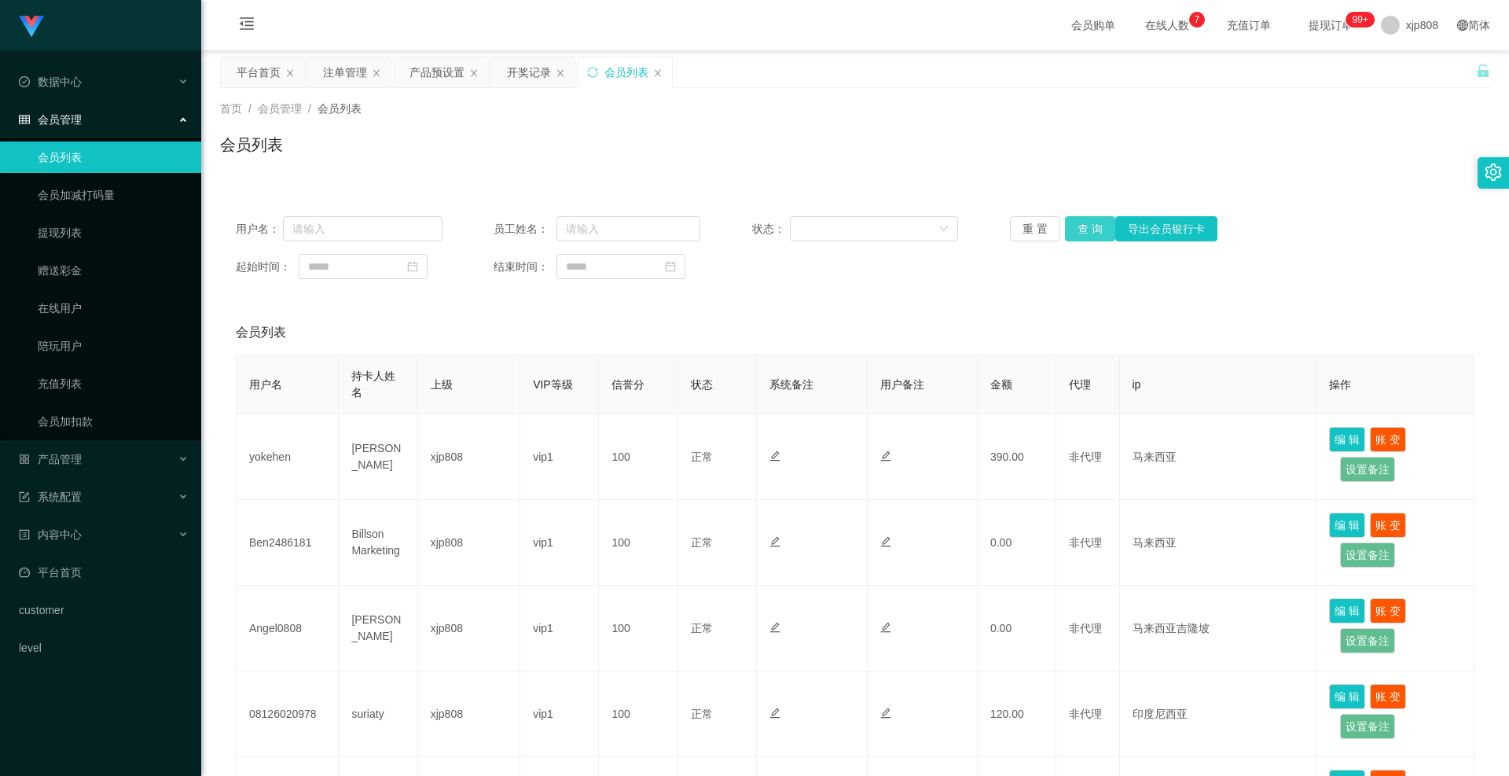
click at [1094, 222] on button "查 询" at bounding box center [1090, 228] width 50 height 25
click at [1094, 222] on div "重 置 查 询 导出会员银行卡" at bounding box center [1113, 228] width 207 height 25
